Goal: Information Seeking & Learning: Learn about a topic

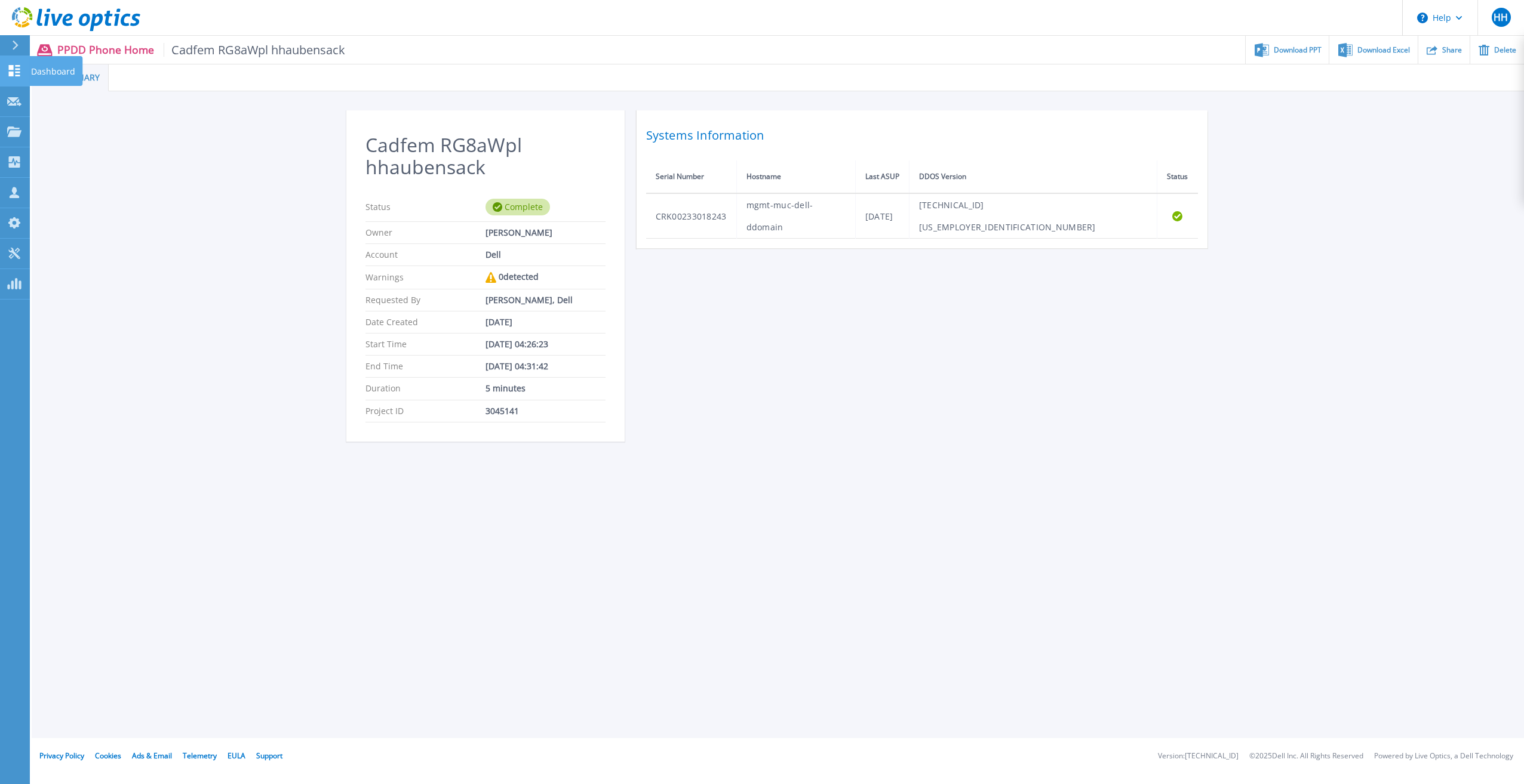
click at [23, 75] on link "Dashboard Dashboard" at bounding box center [15, 71] width 30 height 31
click at [44, 70] on p "Dashboard" at bounding box center [54, 72] width 44 height 31
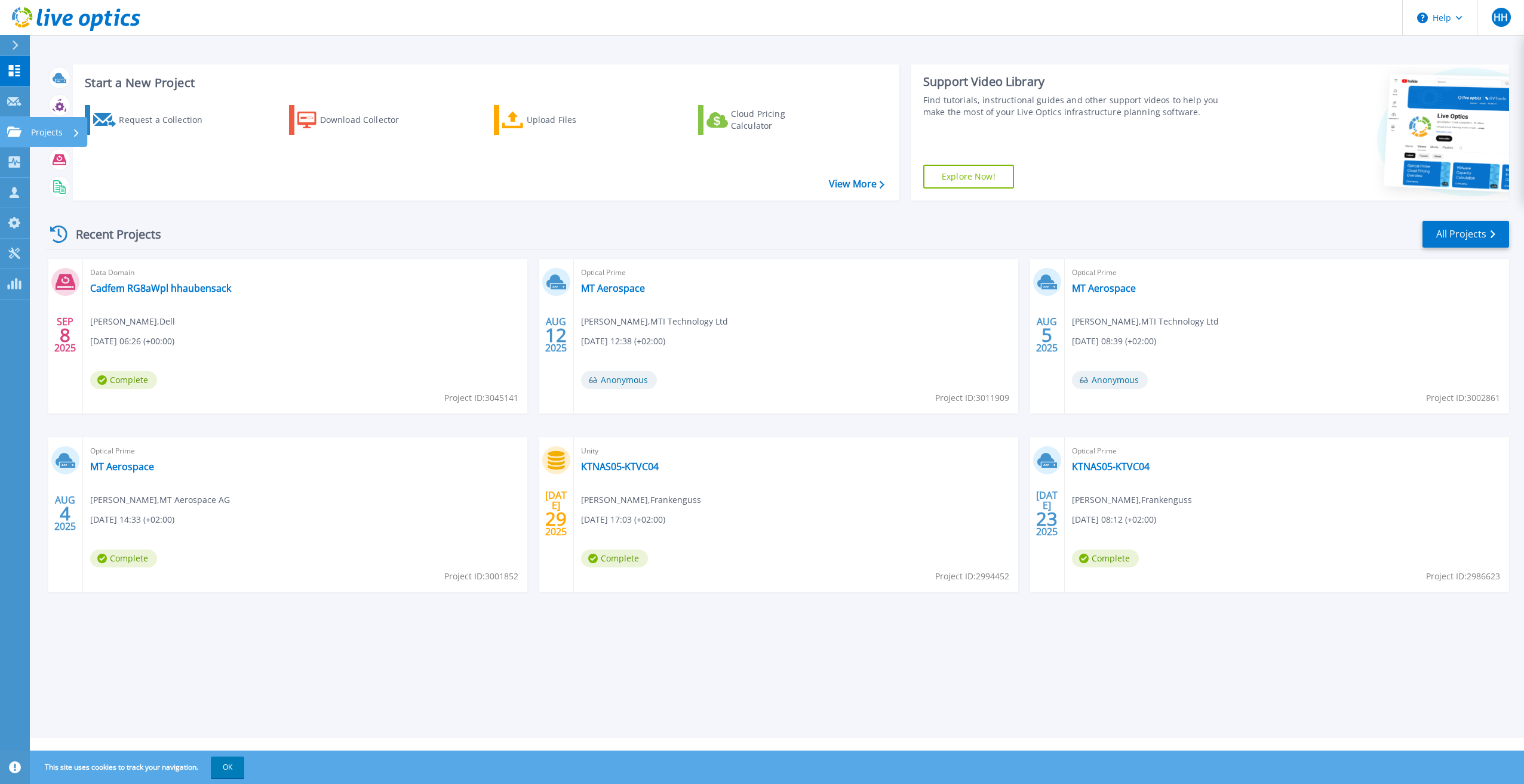
click at [46, 131] on p "Projects" at bounding box center [47, 133] width 31 height 31
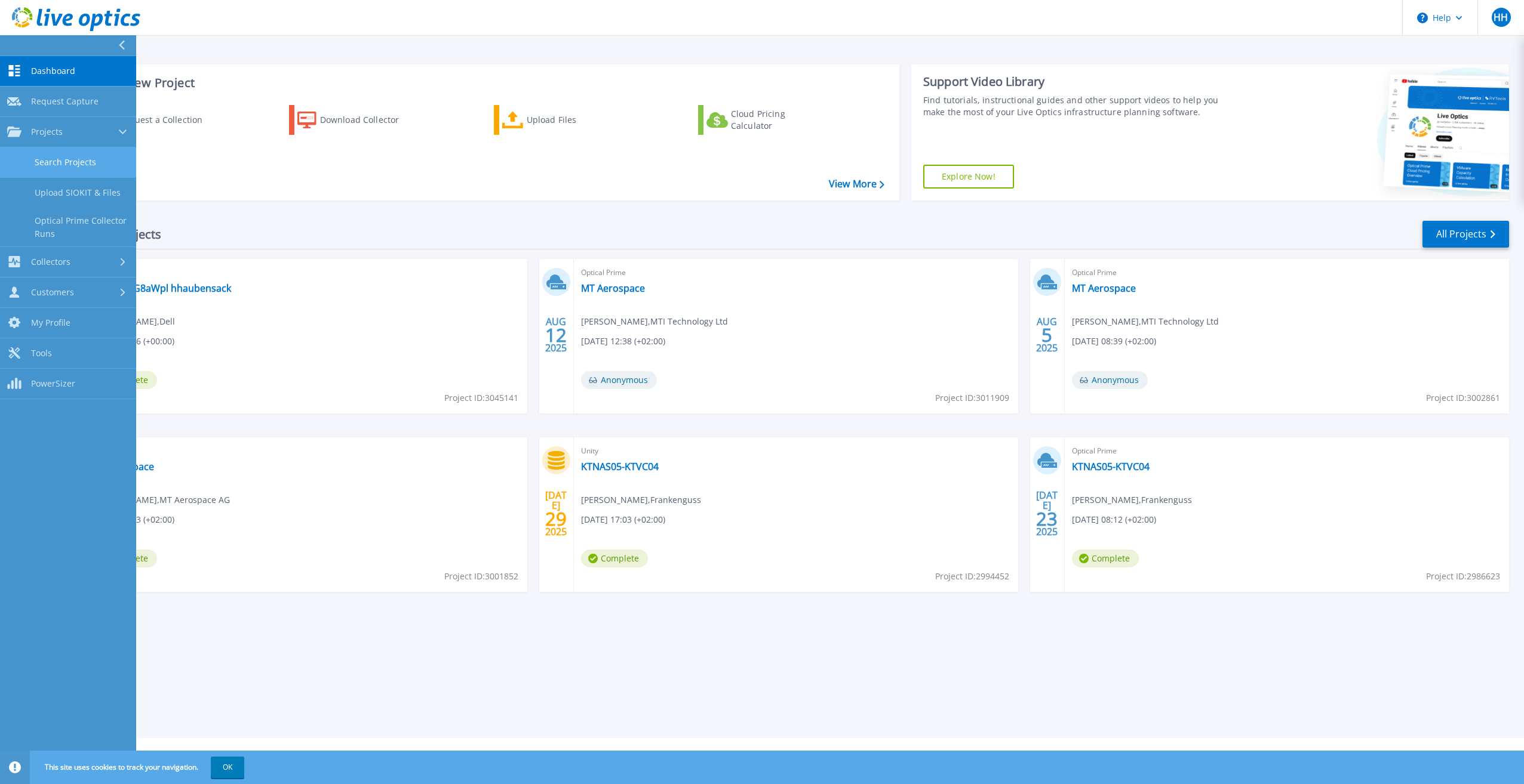
click at [75, 159] on link "Search Projects" at bounding box center [68, 163] width 136 height 31
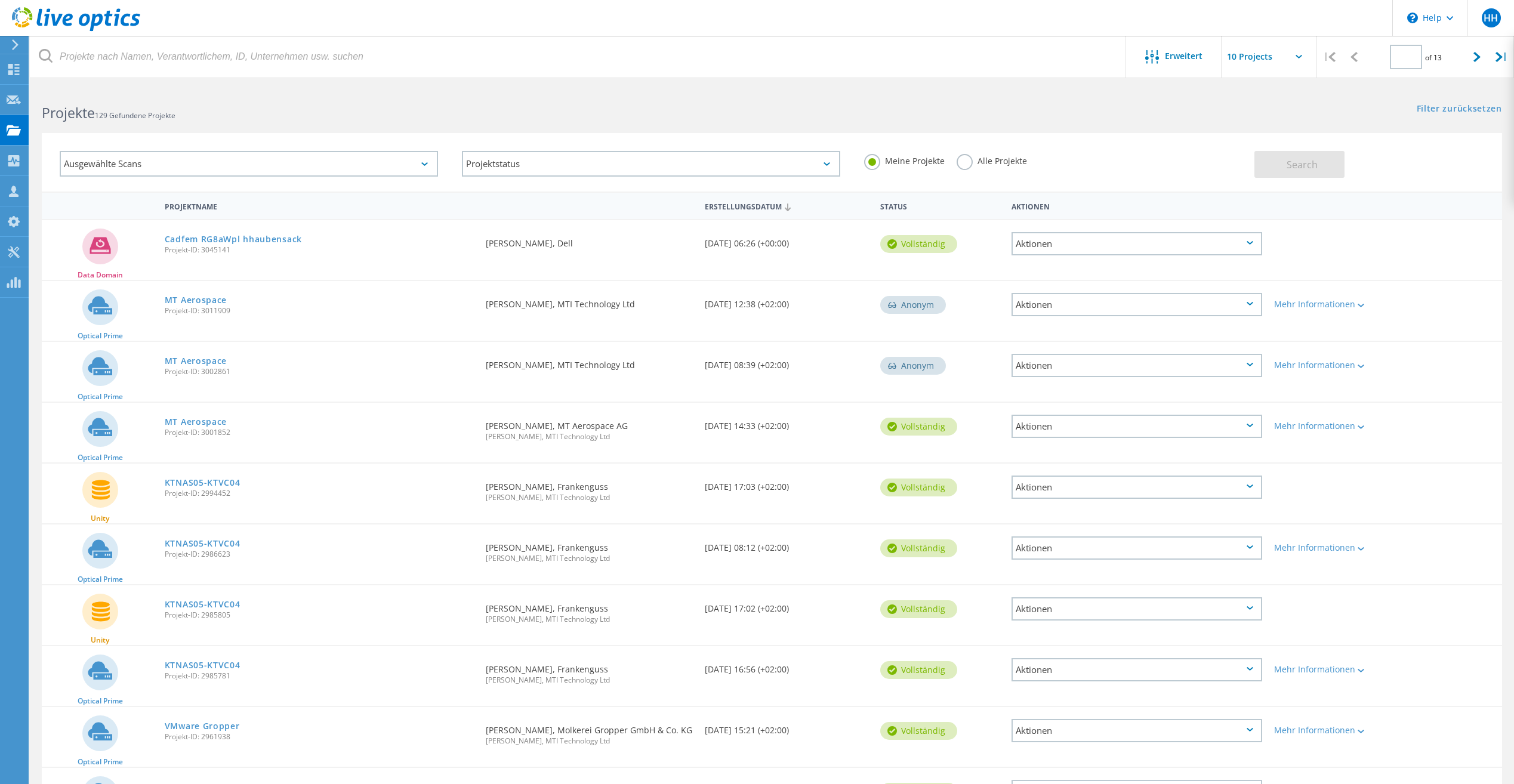
type input "1"
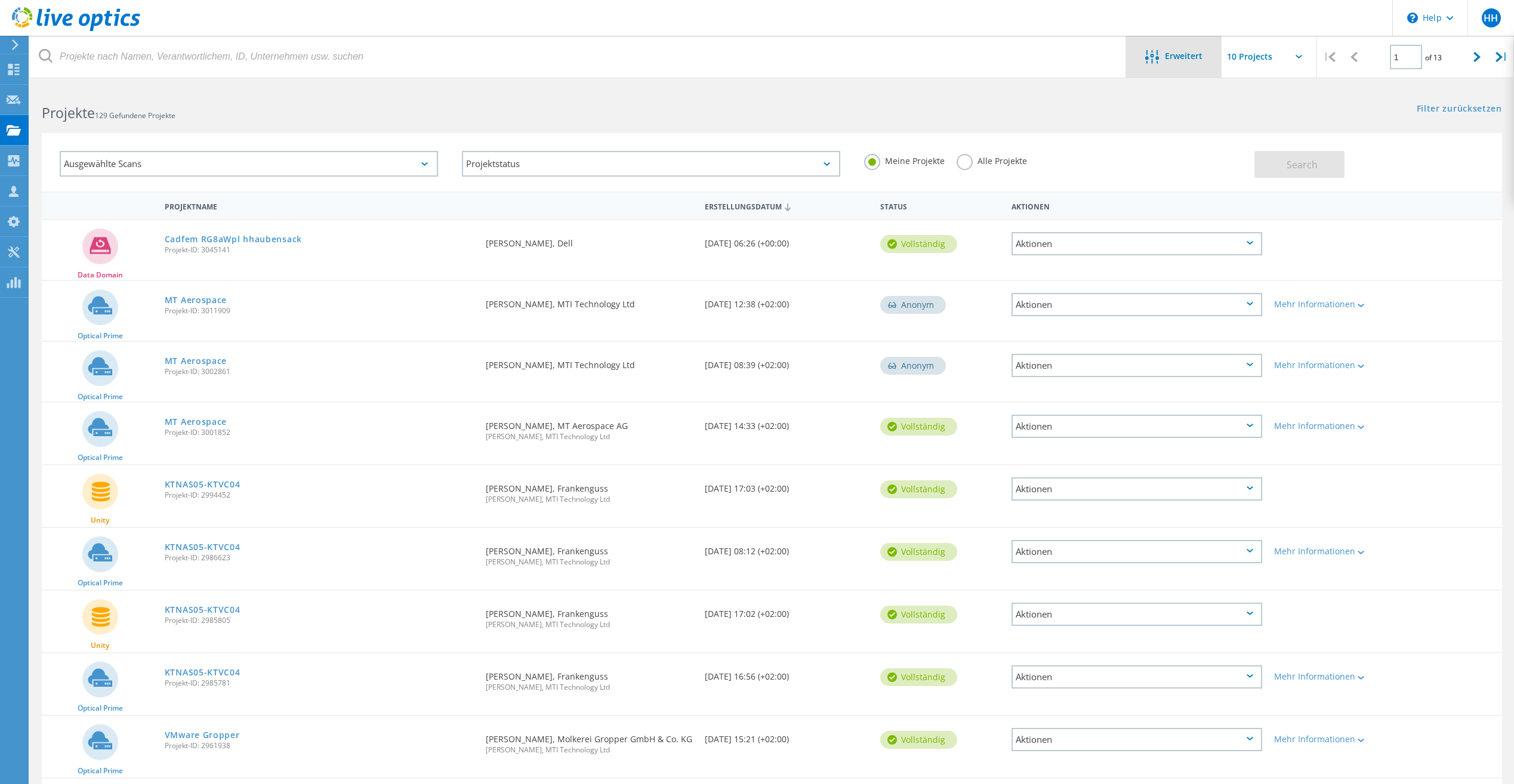
click at [1189, 56] on span "Erweitert" at bounding box center [1184, 56] width 38 height 9
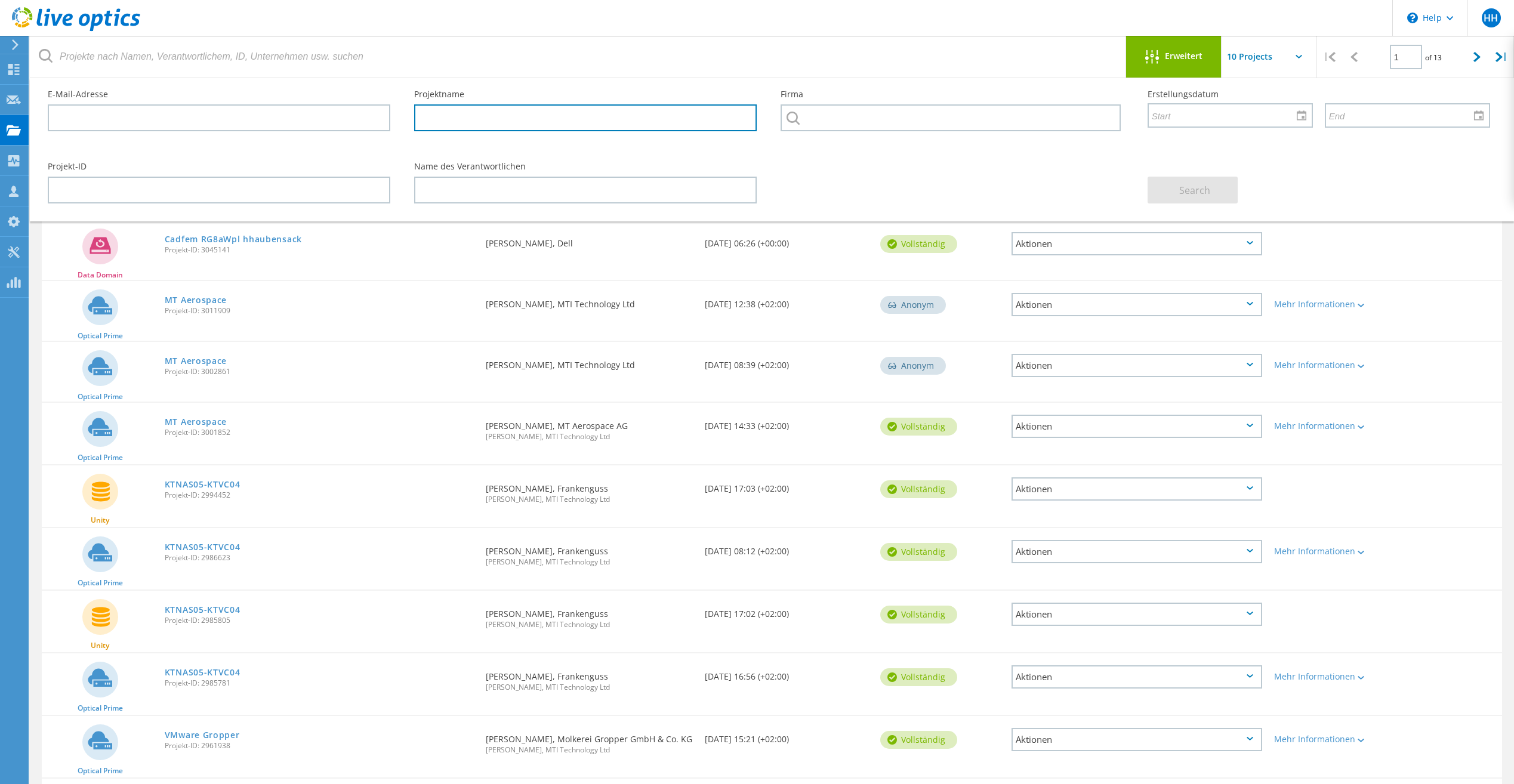
click at [496, 122] on input "text" at bounding box center [586, 118] width 342 height 27
type input "ahle"
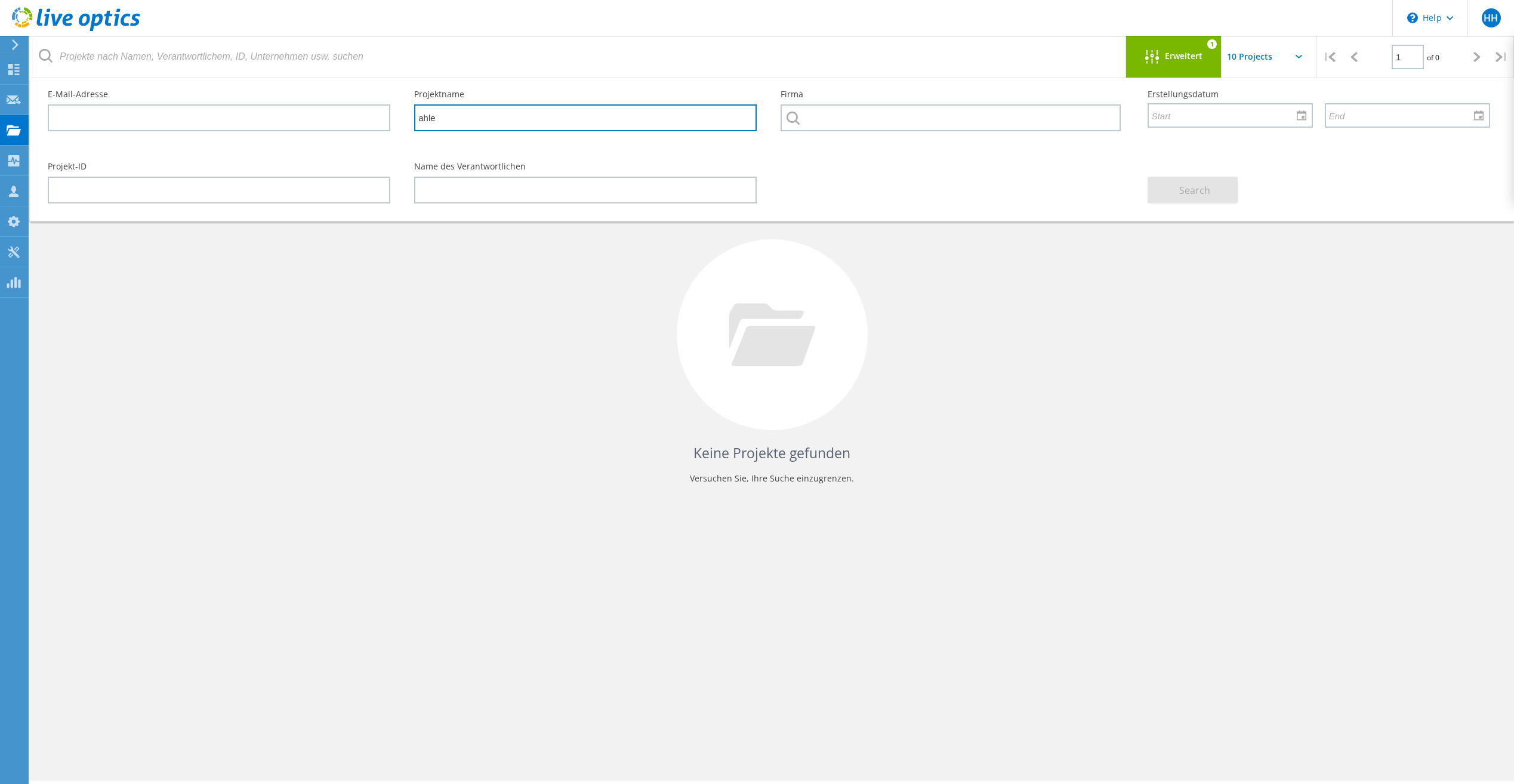
click at [464, 119] on input "ahle" at bounding box center [586, 118] width 342 height 27
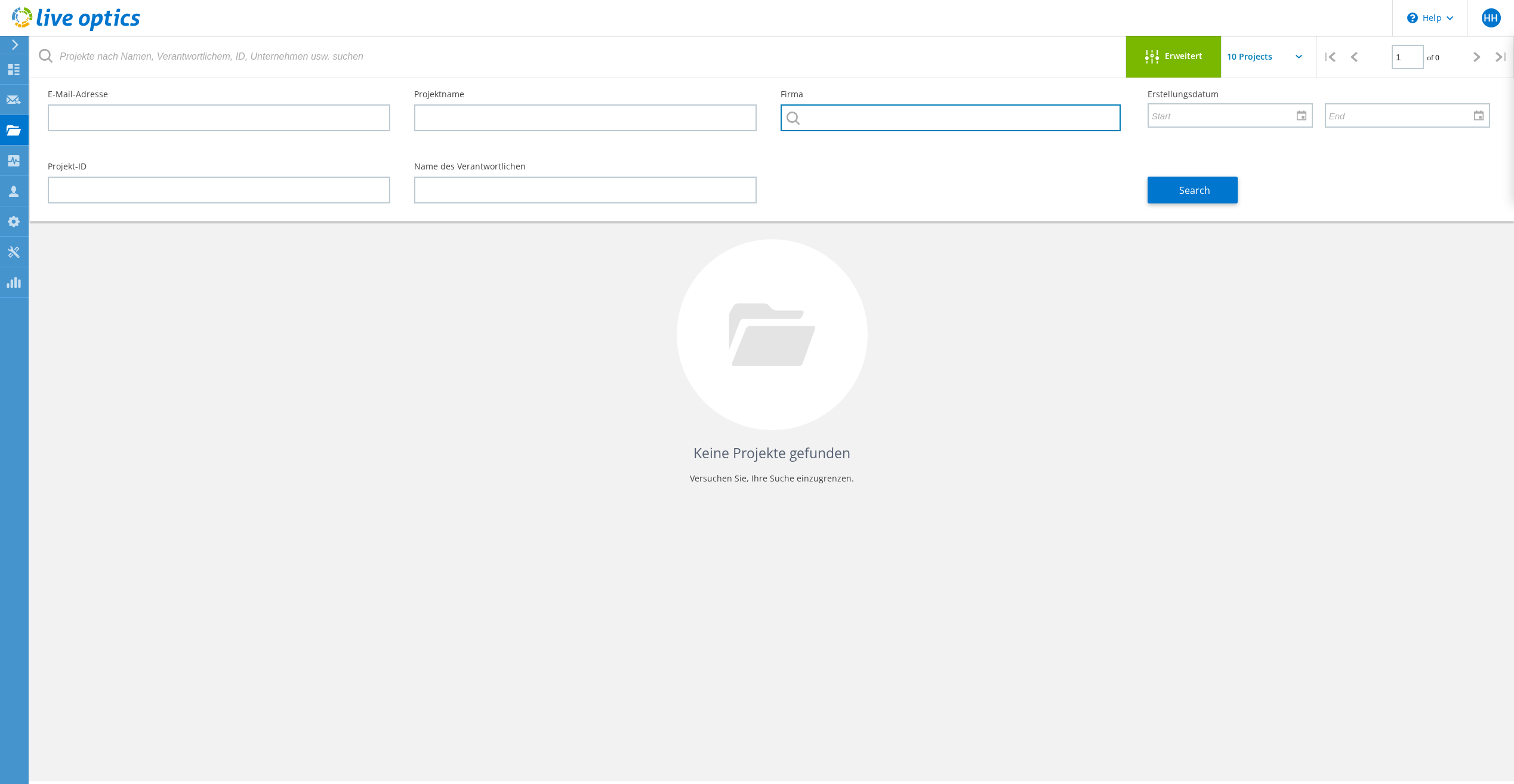
click at [873, 118] on input "text" at bounding box center [950, 118] width 340 height 27
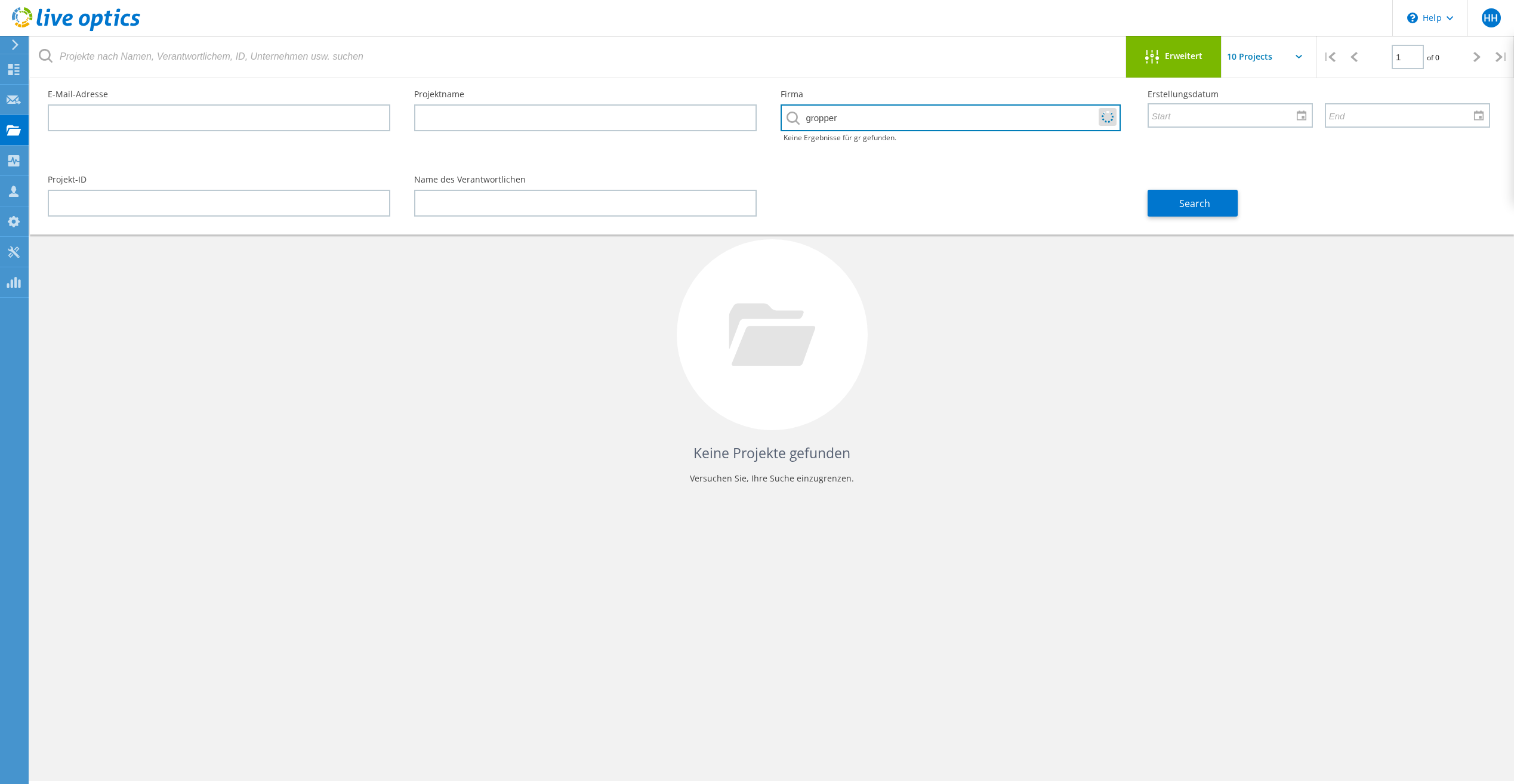
type input "gropper"
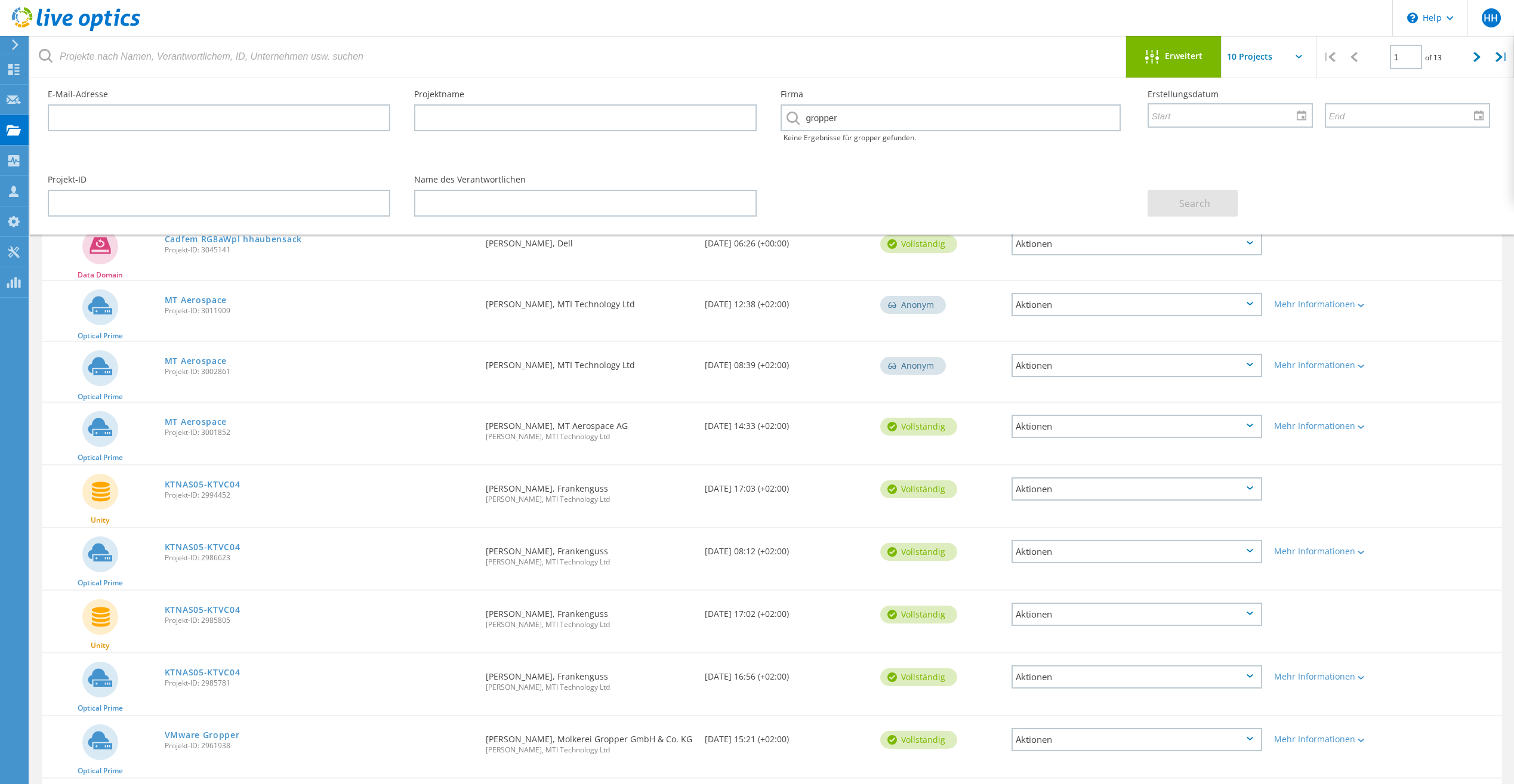
click at [1037, 178] on div "Projekt-ID Name des Verantwortlichen Search" at bounding box center [768, 195] width 1466 height 65
click at [954, 163] on div "Projekt-ID Name des Verantwortlichen Search" at bounding box center [768, 183] width 1466 height 65
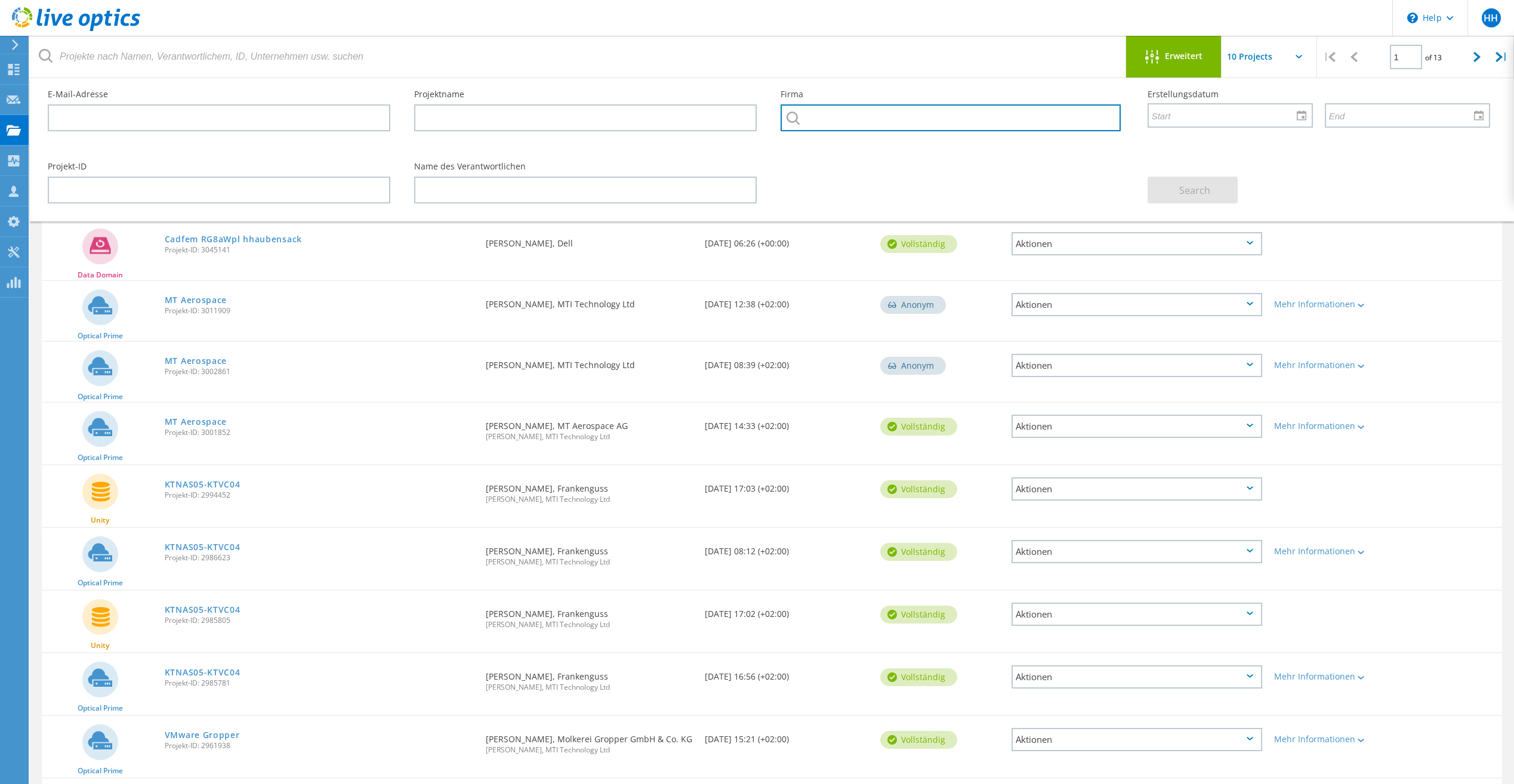
click at [952, 112] on input "text" at bounding box center [950, 118] width 340 height 27
type input "gropper"
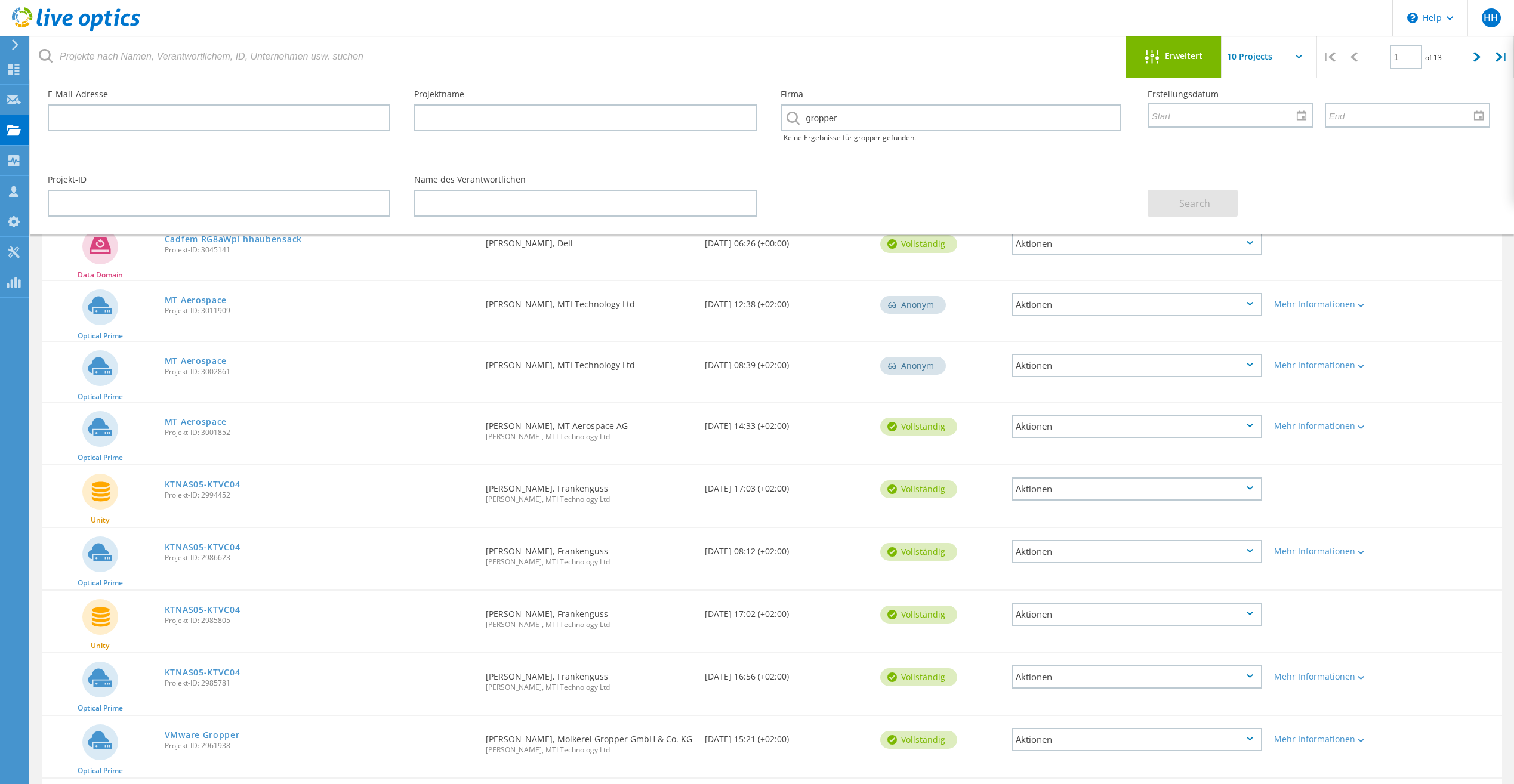
click at [1089, 171] on div "Projekt-ID Name des Verantwortlichen Search" at bounding box center [768, 195] width 1466 height 65
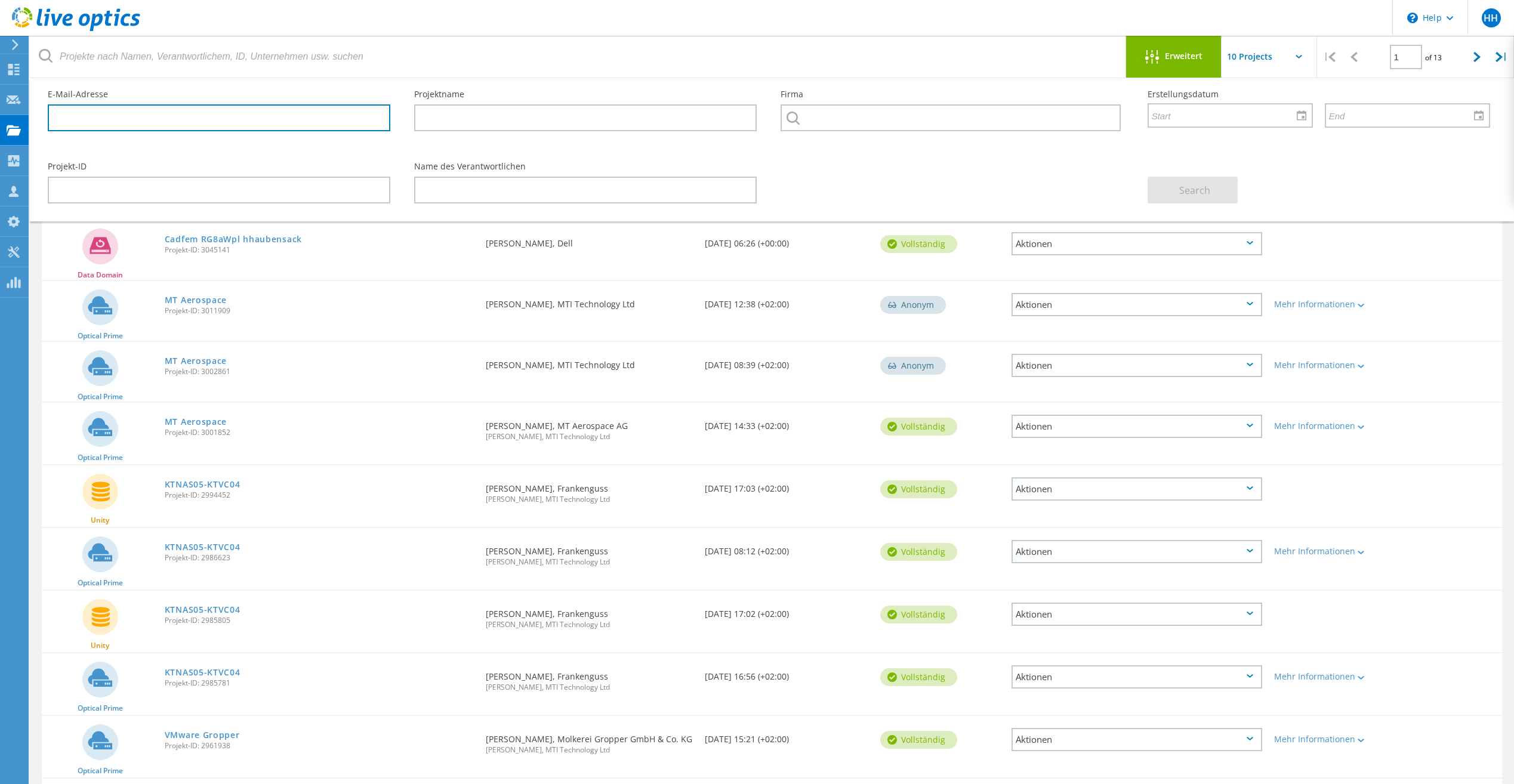
click at [247, 119] on input "text" at bounding box center [219, 118] width 342 height 27
type input "a"
type input "[EMAIL_ADDRESS][PERSON_NAME][DOMAIN_NAME]"
click at [1192, 196] on span "Search" at bounding box center [1195, 190] width 31 height 13
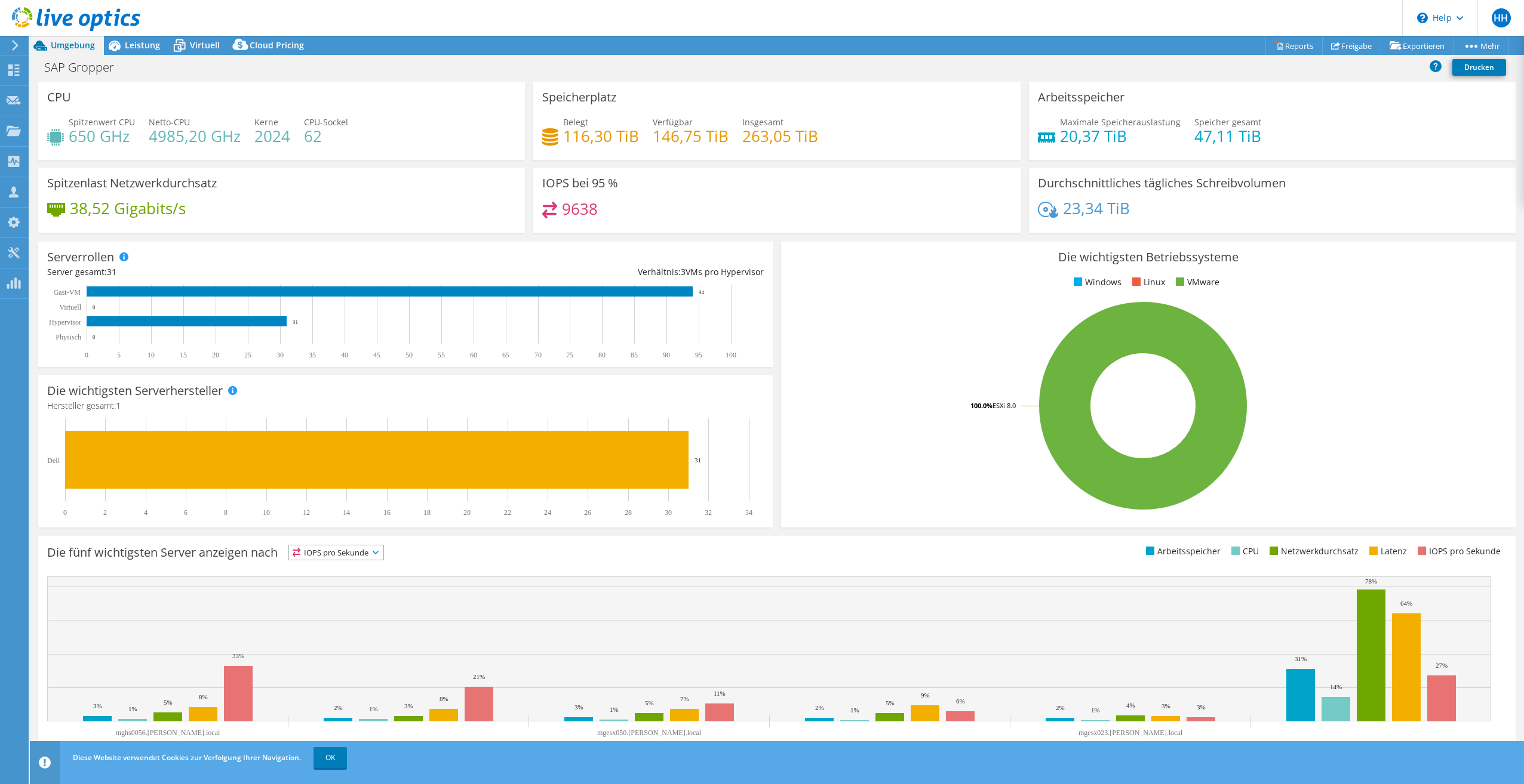
select select "USD"
click at [143, 45] on span "Leistung" at bounding box center [142, 45] width 35 height 11
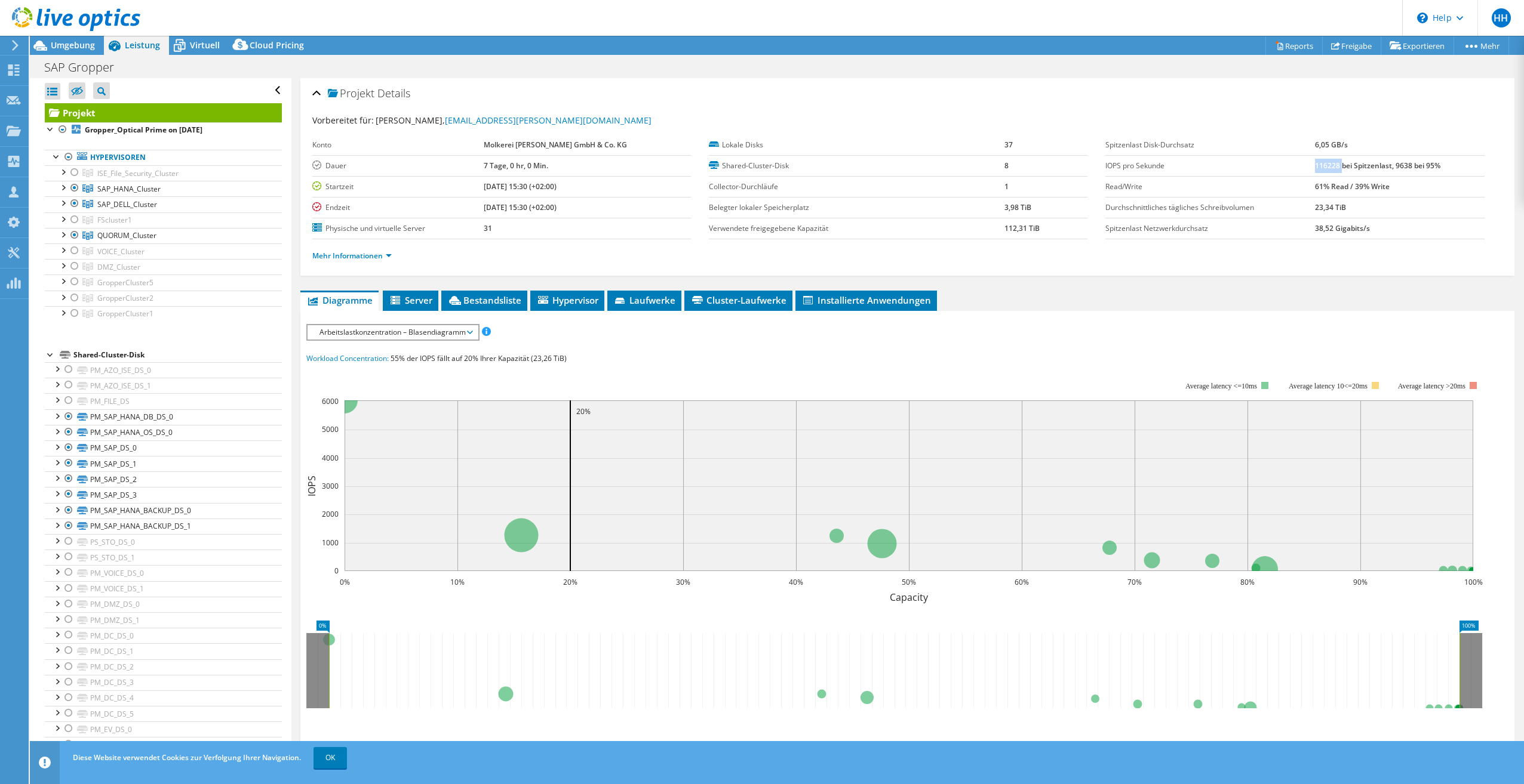
drag, startPoint x: 1307, startPoint y: 167, endPoint x: 1336, endPoint y: 169, distance: 29.1
click at [1336, 169] on b "116228 bei Spitzenlast, 9638 bei 95%" at bounding box center [1378, 166] width 126 height 10
click at [69, 45] on span "Umgebung" at bounding box center [73, 45] width 44 height 11
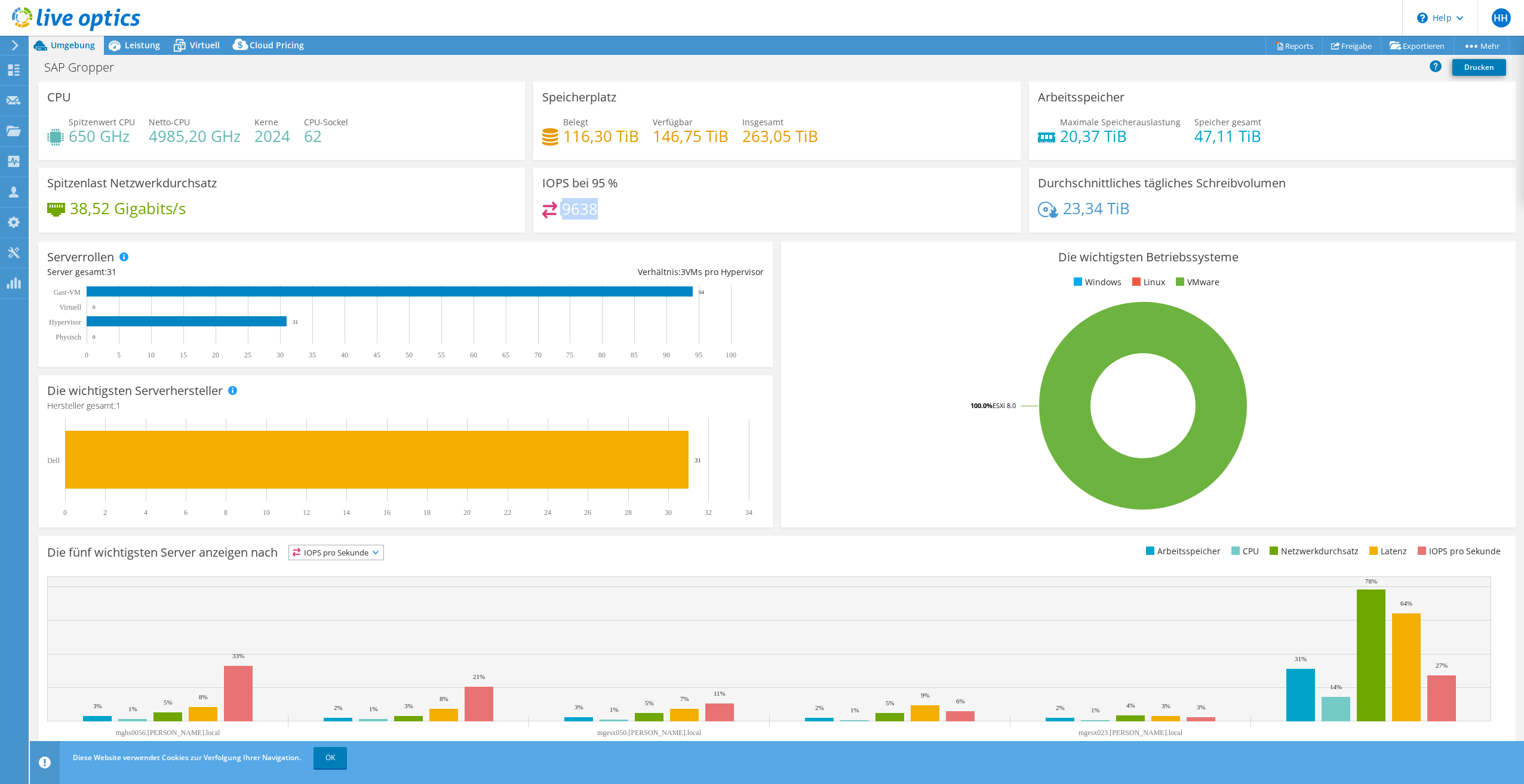
drag, startPoint x: 600, startPoint y: 213, endPoint x: 553, endPoint y: 214, distance: 47.0
click at [553, 214] on div "9638" at bounding box center [777, 215] width 469 height 26
click at [136, 48] on span "Leistung" at bounding box center [142, 45] width 35 height 11
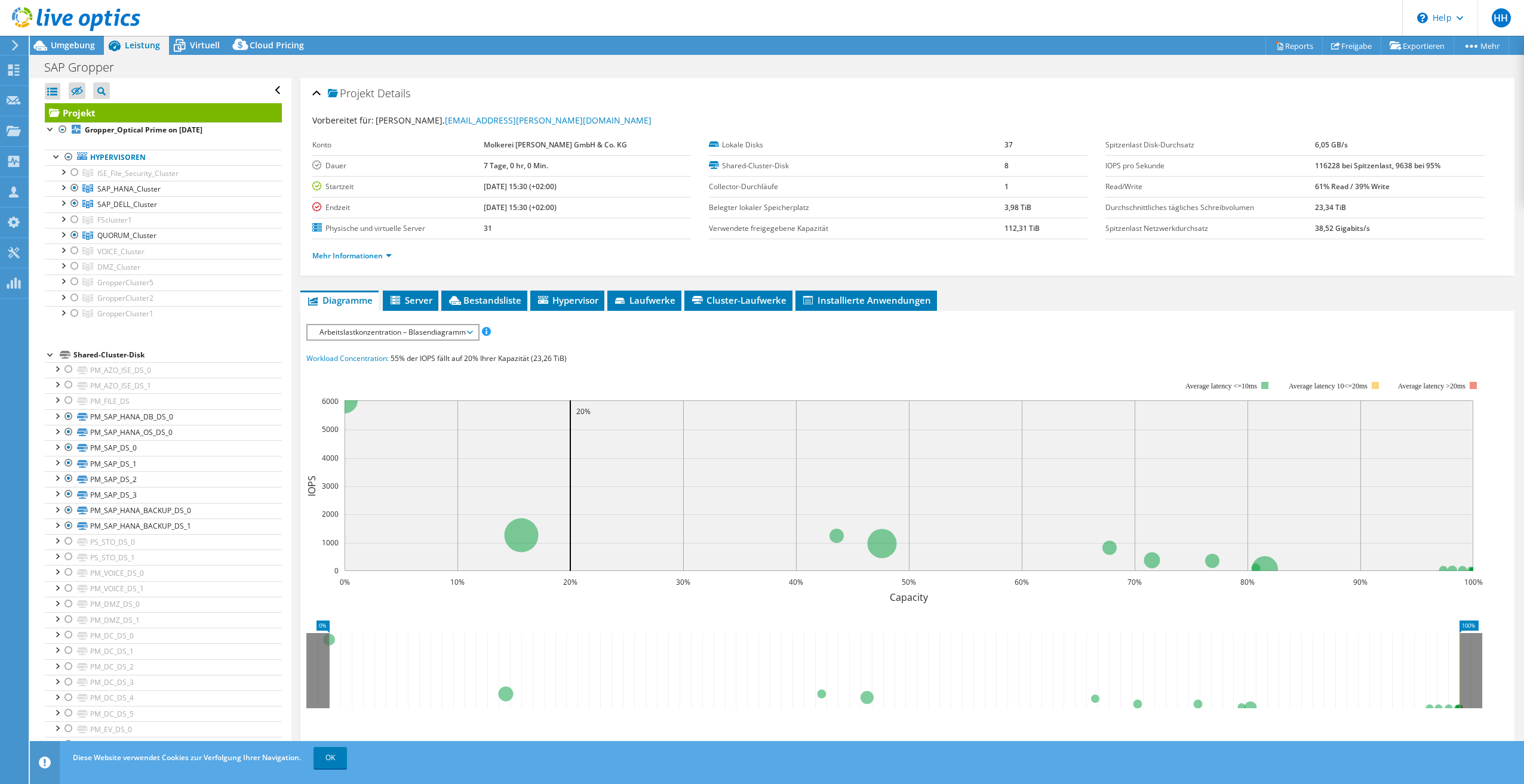
click at [408, 336] on span "Arbeitslastkonzentration – Blasendiagramm" at bounding box center [393, 332] width 158 height 14
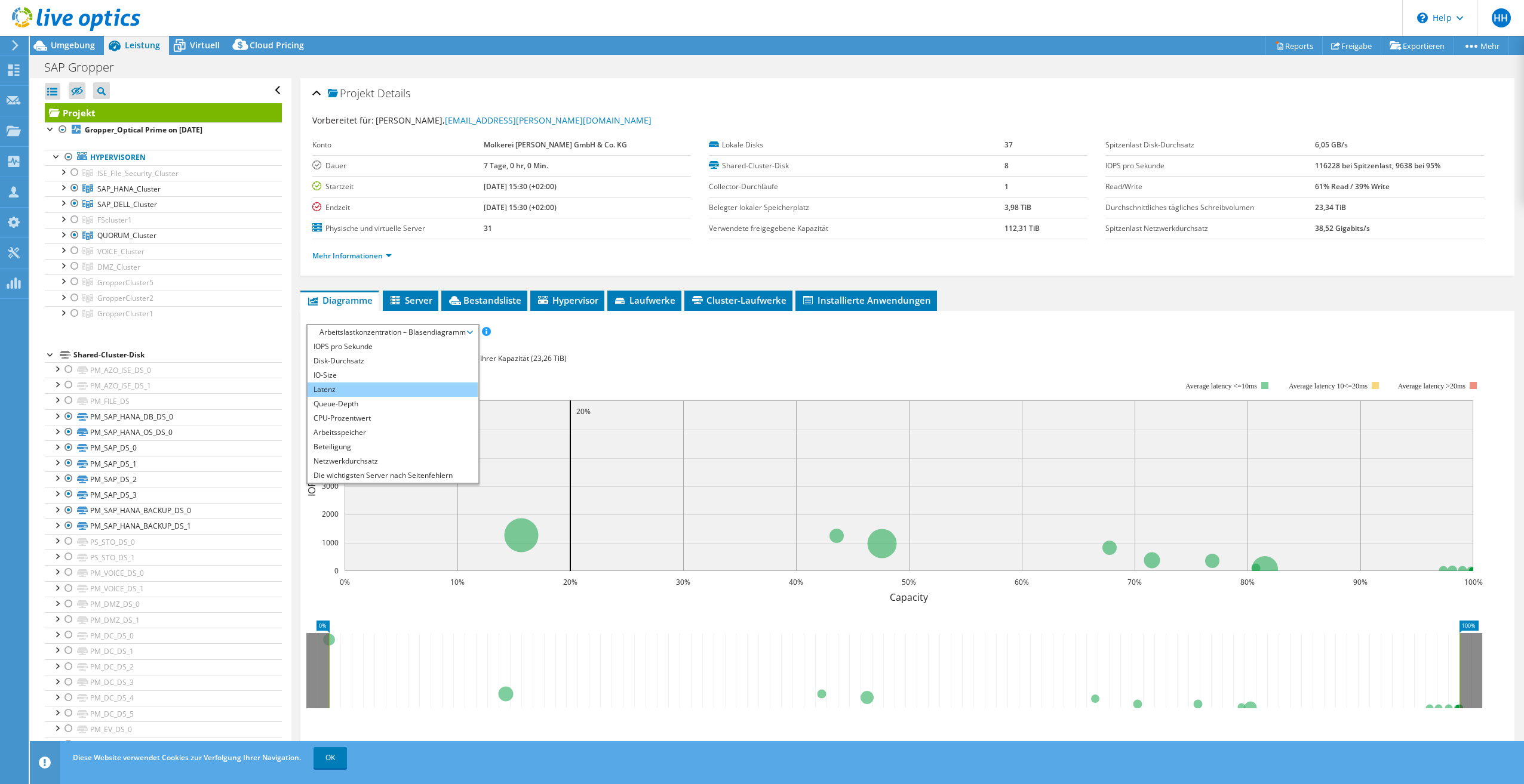
click at [385, 388] on li "Latenz" at bounding box center [393, 390] width 170 height 14
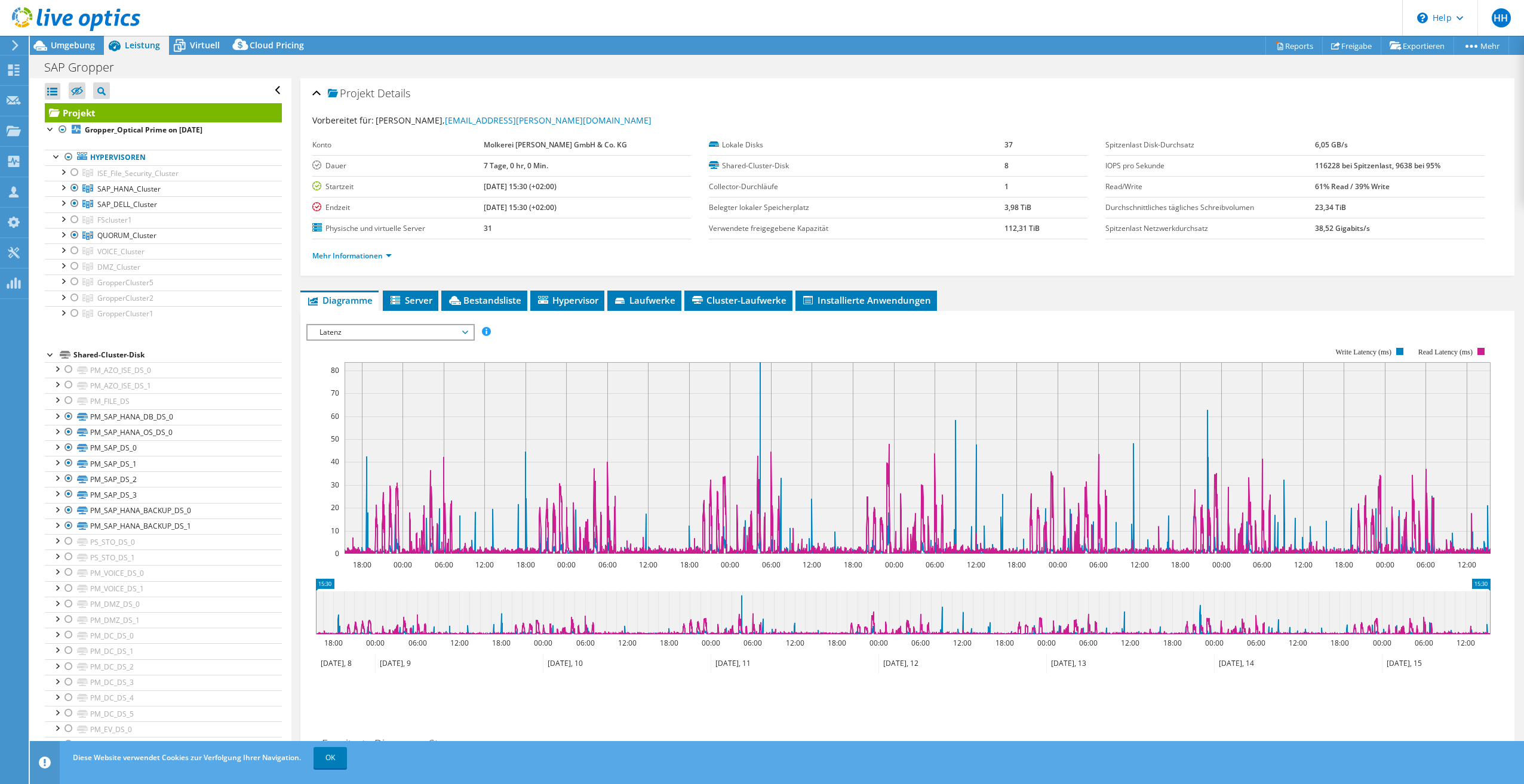
click at [467, 334] on span "Latenz" at bounding box center [390, 332] width 153 height 14
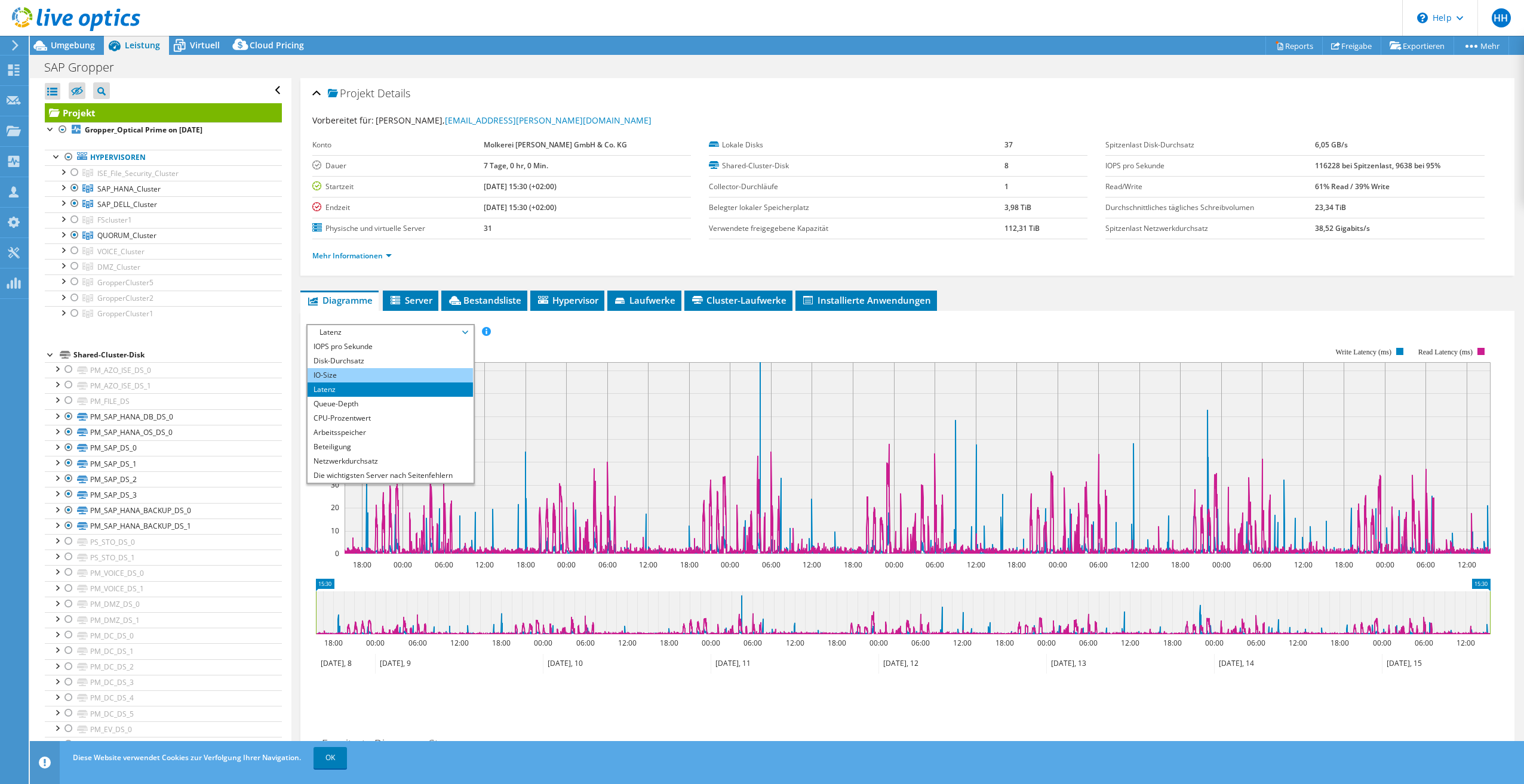
click at [404, 377] on li "IO-Size" at bounding box center [390, 375] width 166 height 14
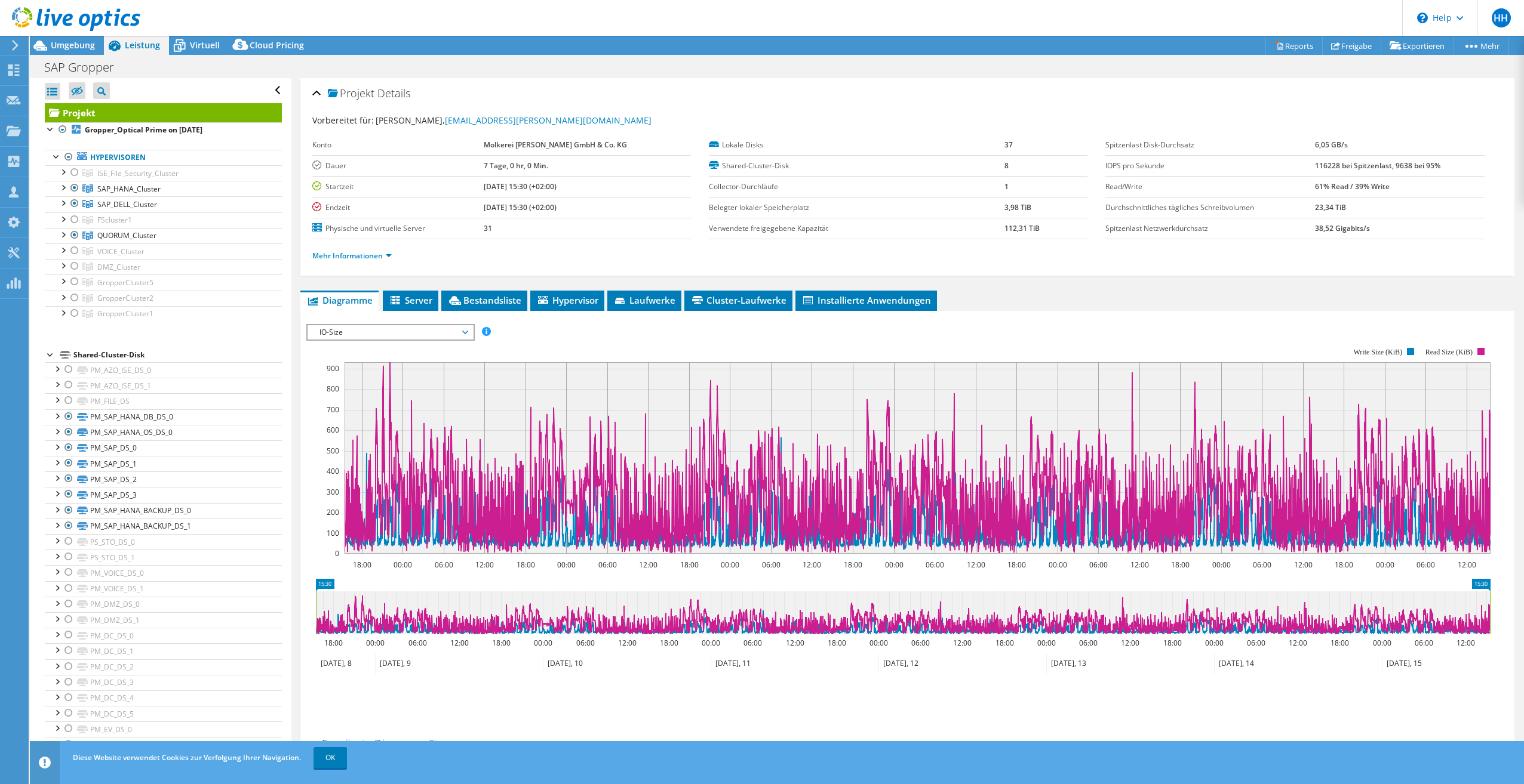
click at [429, 334] on span "IO-Size" at bounding box center [390, 332] width 153 height 14
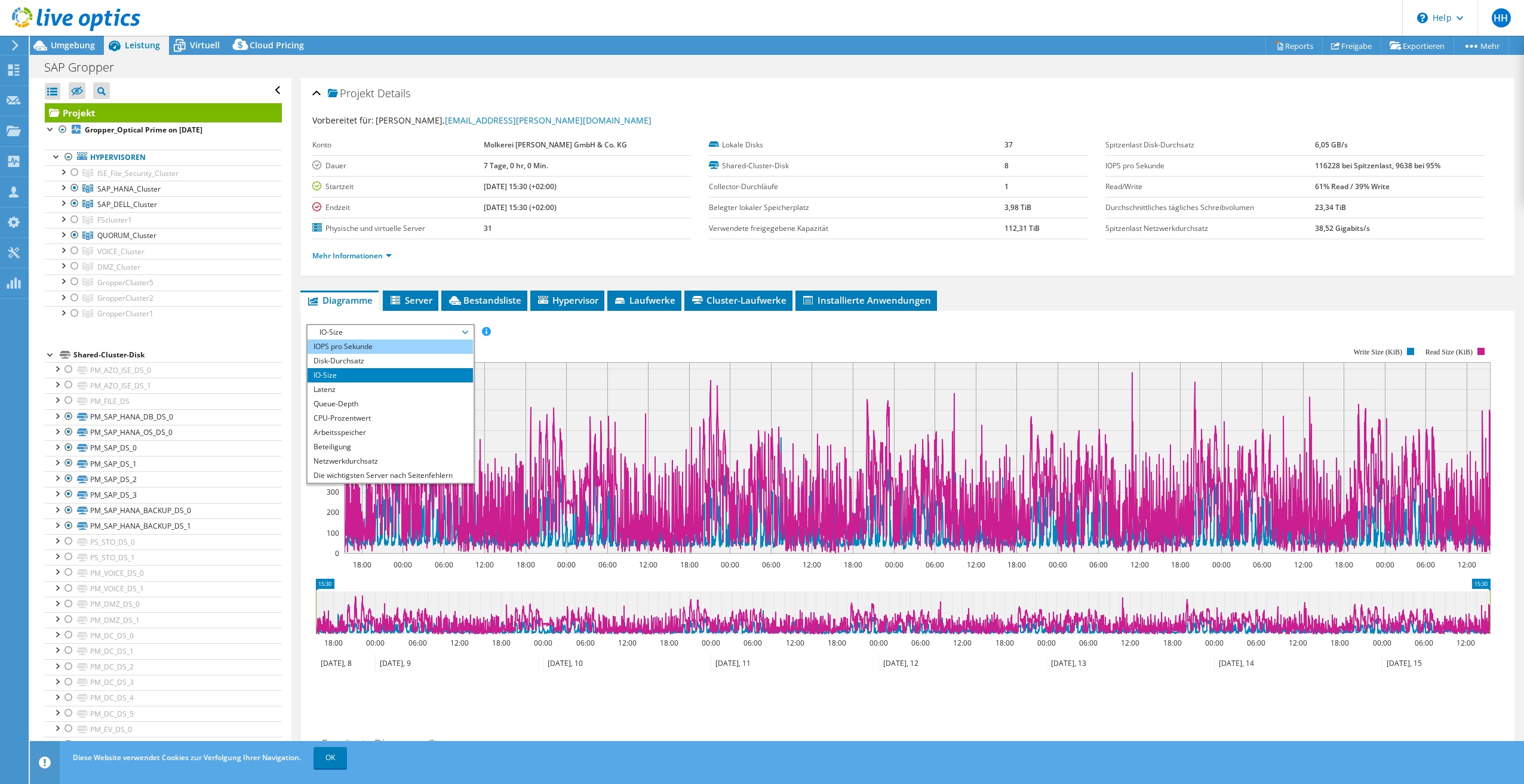
click at [374, 344] on li "IOPS pro Sekunde" at bounding box center [390, 347] width 166 height 14
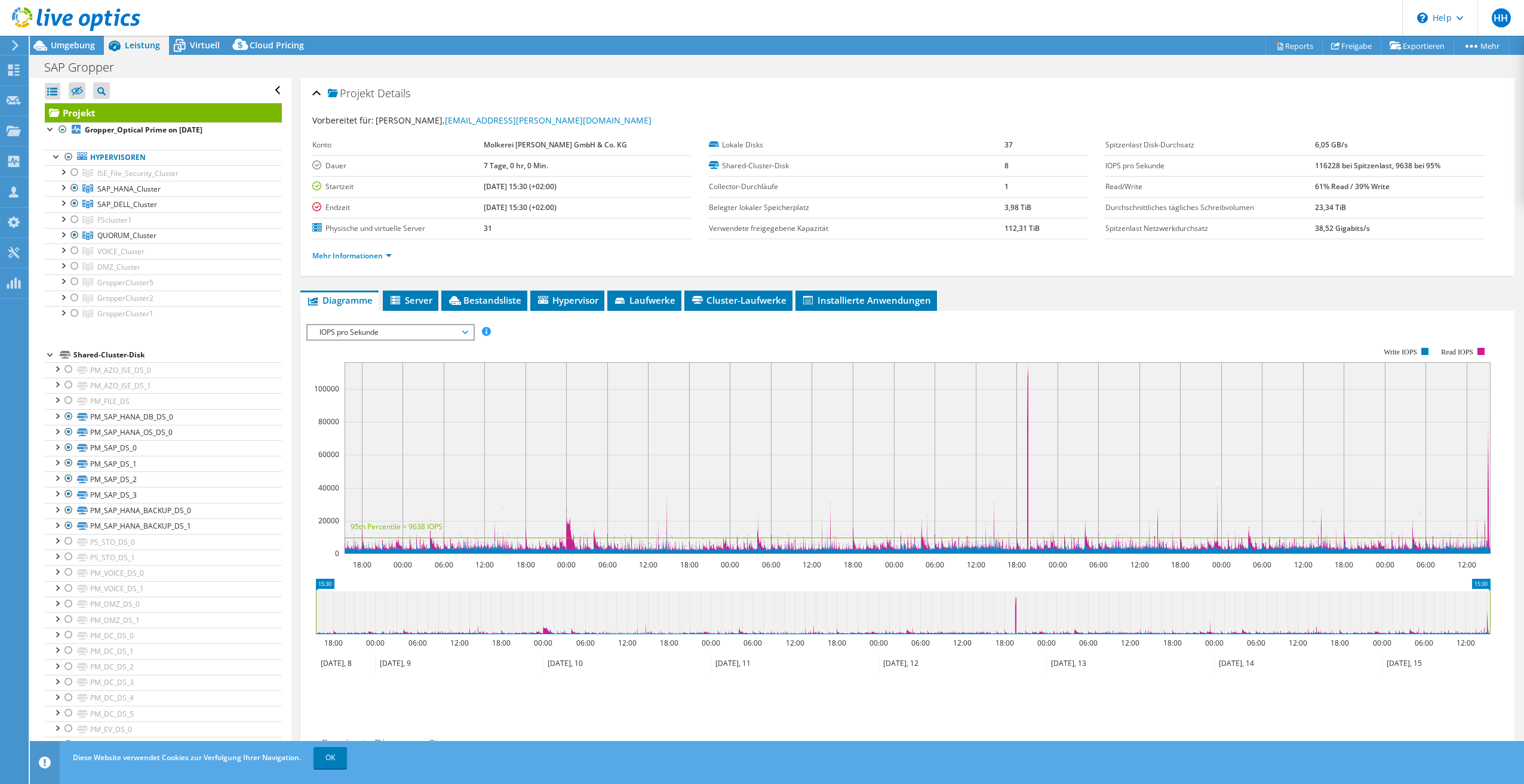
click at [406, 334] on span "IOPS pro Sekunde" at bounding box center [390, 332] width 153 height 14
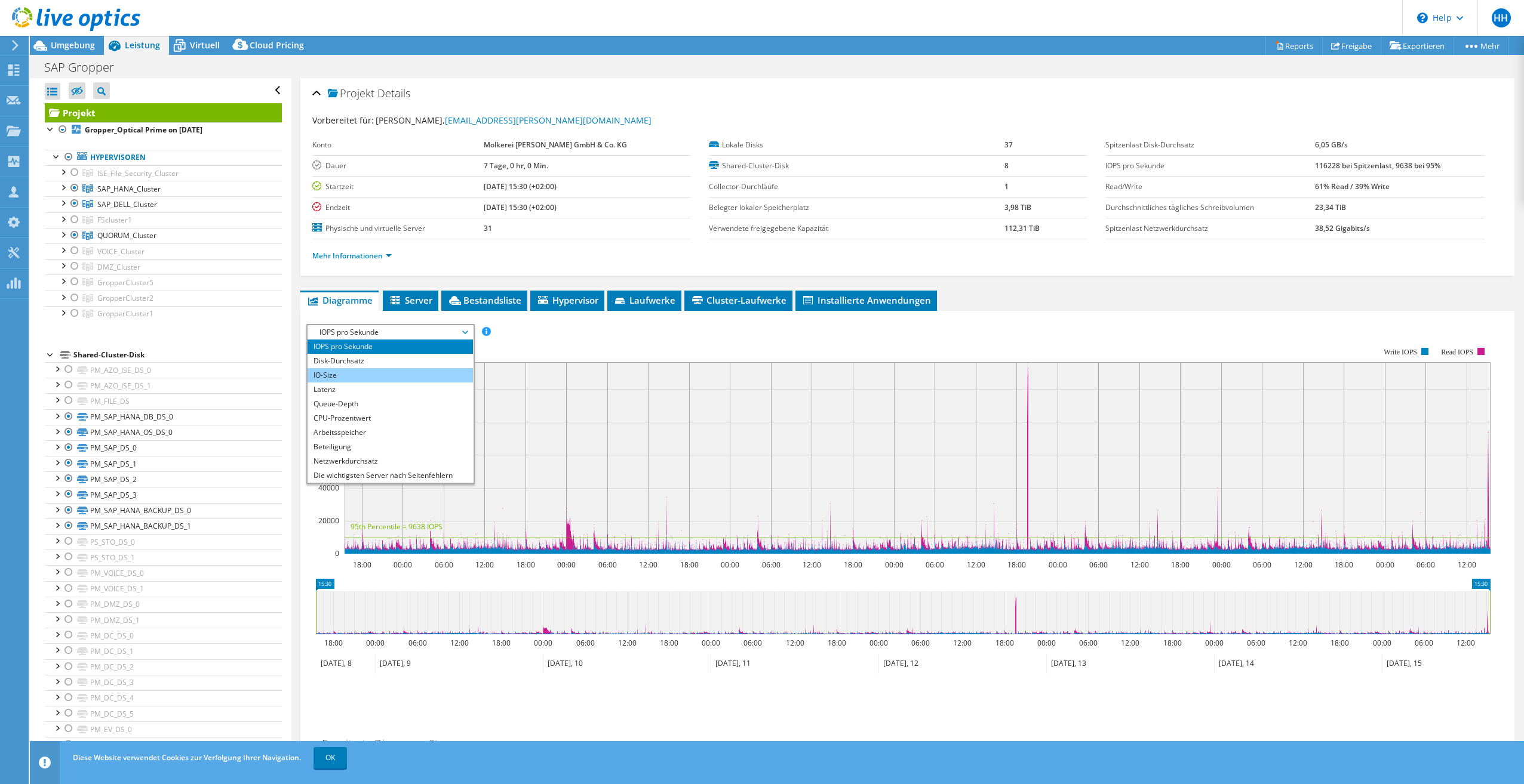
click at [384, 377] on li "IO-Size" at bounding box center [390, 375] width 166 height 14
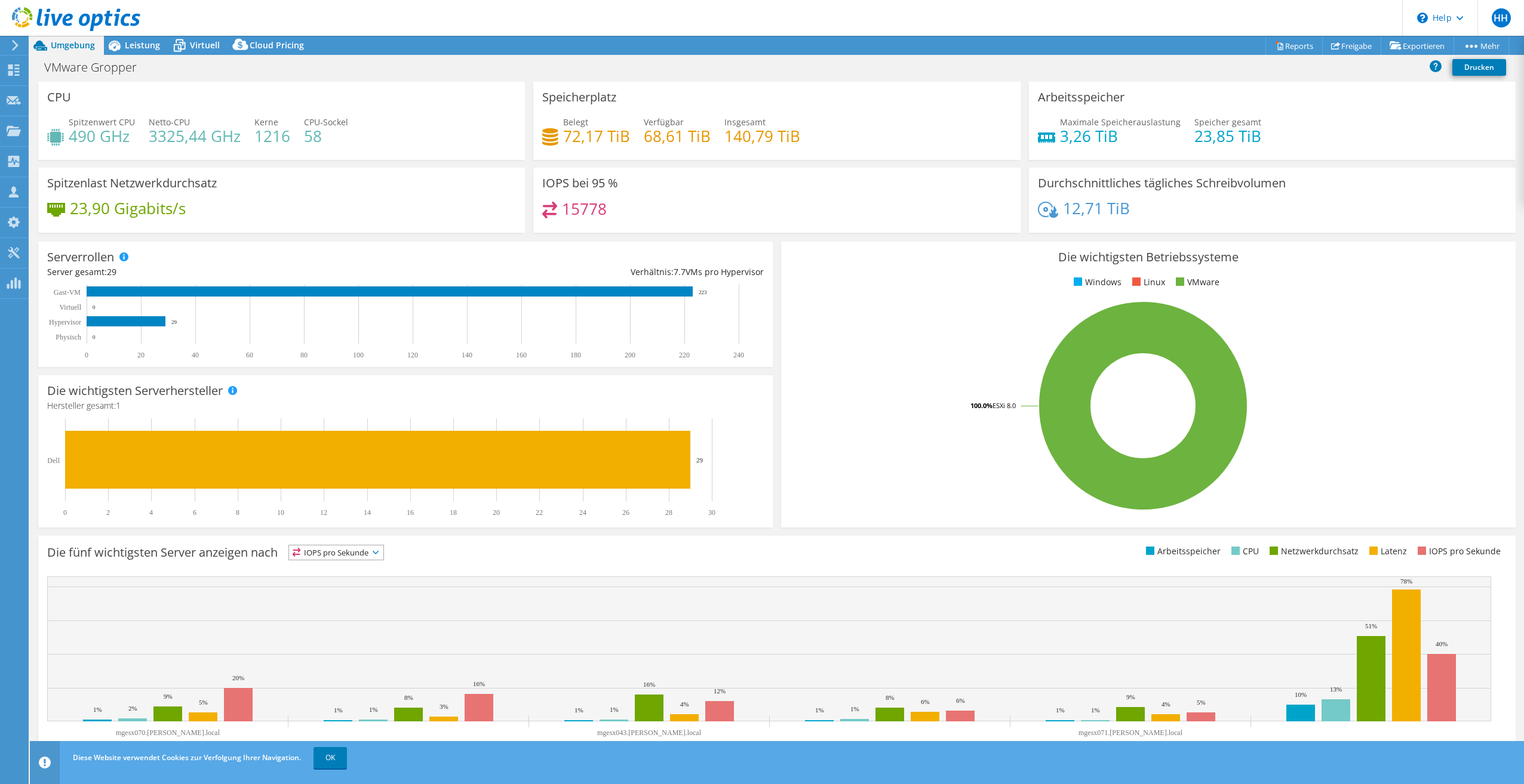
select select "USD"
drag, startPoint x: 613, startPoint y: 210, endPoint x: 561, endPoint y: 218, distance: 52.6
click at [561, 218] on div "15778" at bounding box center [777, 215] width 469 height 26
click at [622, 214] on div "15778" at bounding box center [777, 215] width 469 height 26
drag, startPoint x: 606, startPoint y: 211, endPoint x: 562, endPoint y: 219, distance: 44.7
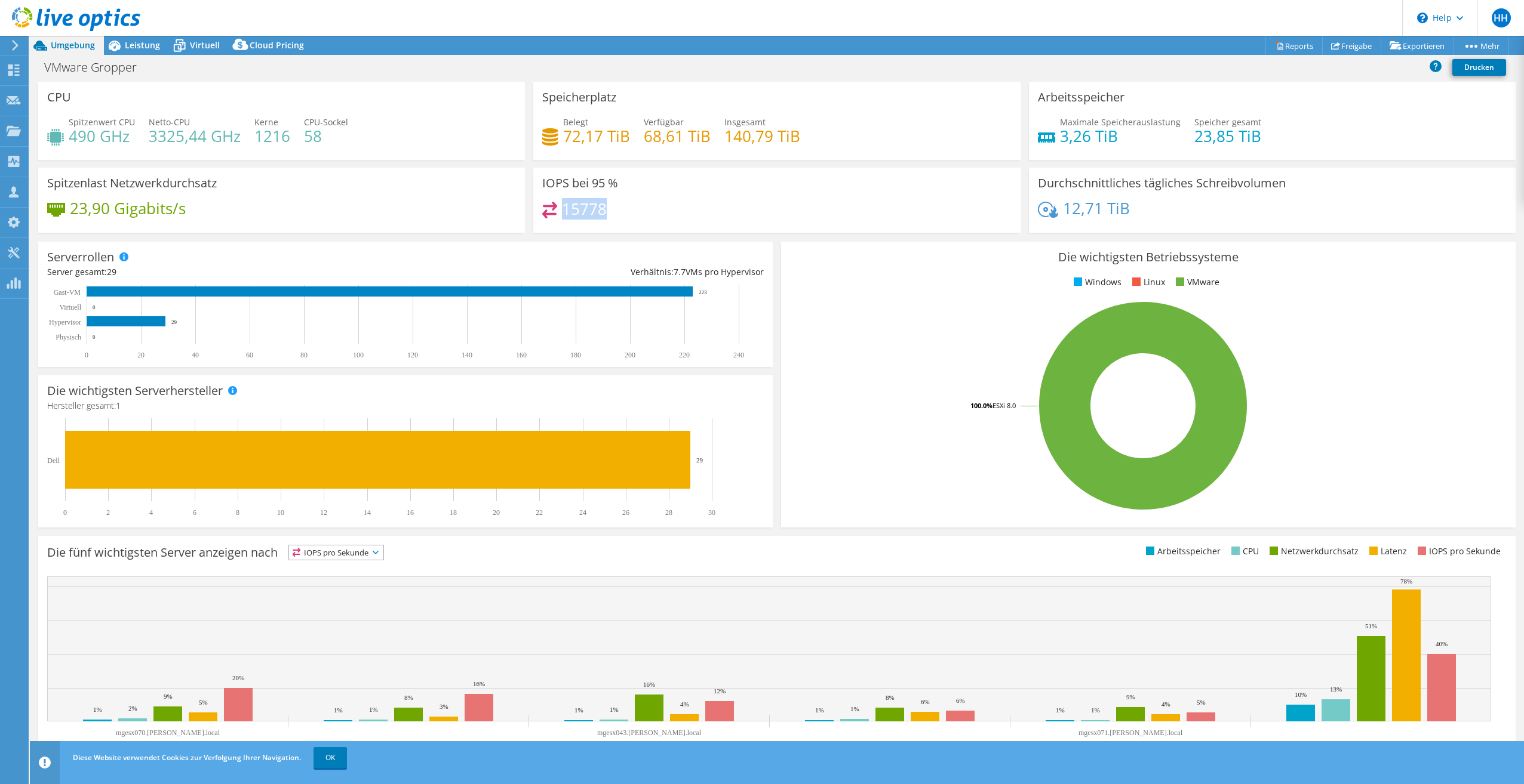
click at [562, 219] on div "15778" at bounding box center [777, 215] width 469 height 26
click at [718, 199] on div "IOPS bei 95 % 15778" at bounding box center [777, 200] width 487 height 65
